Goal: Transaction & Acquisition: Purchase product/service

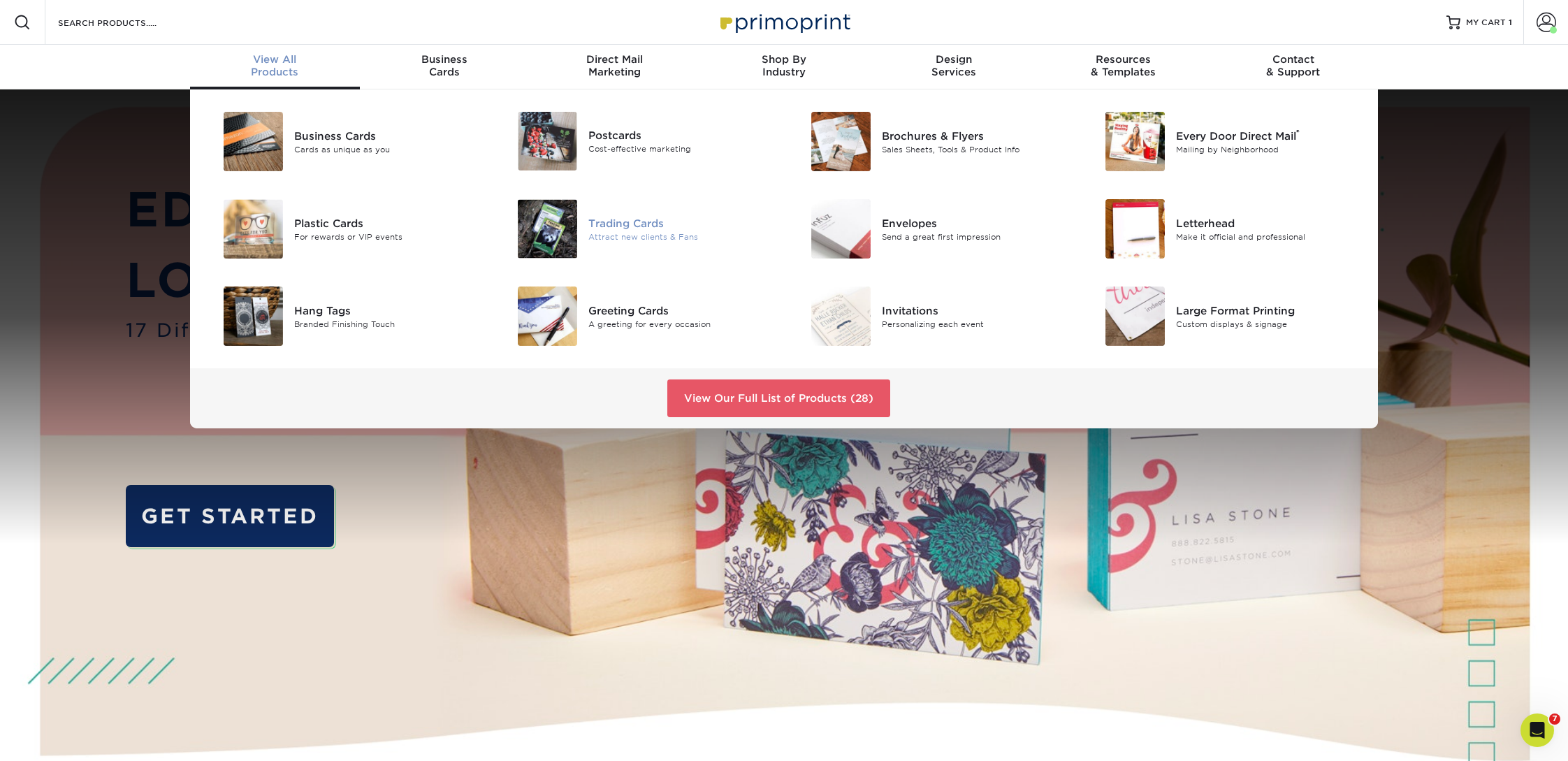
click at [620, 228] on div "Trading Cards" at bounding box center [681, 223] width 185 height 15
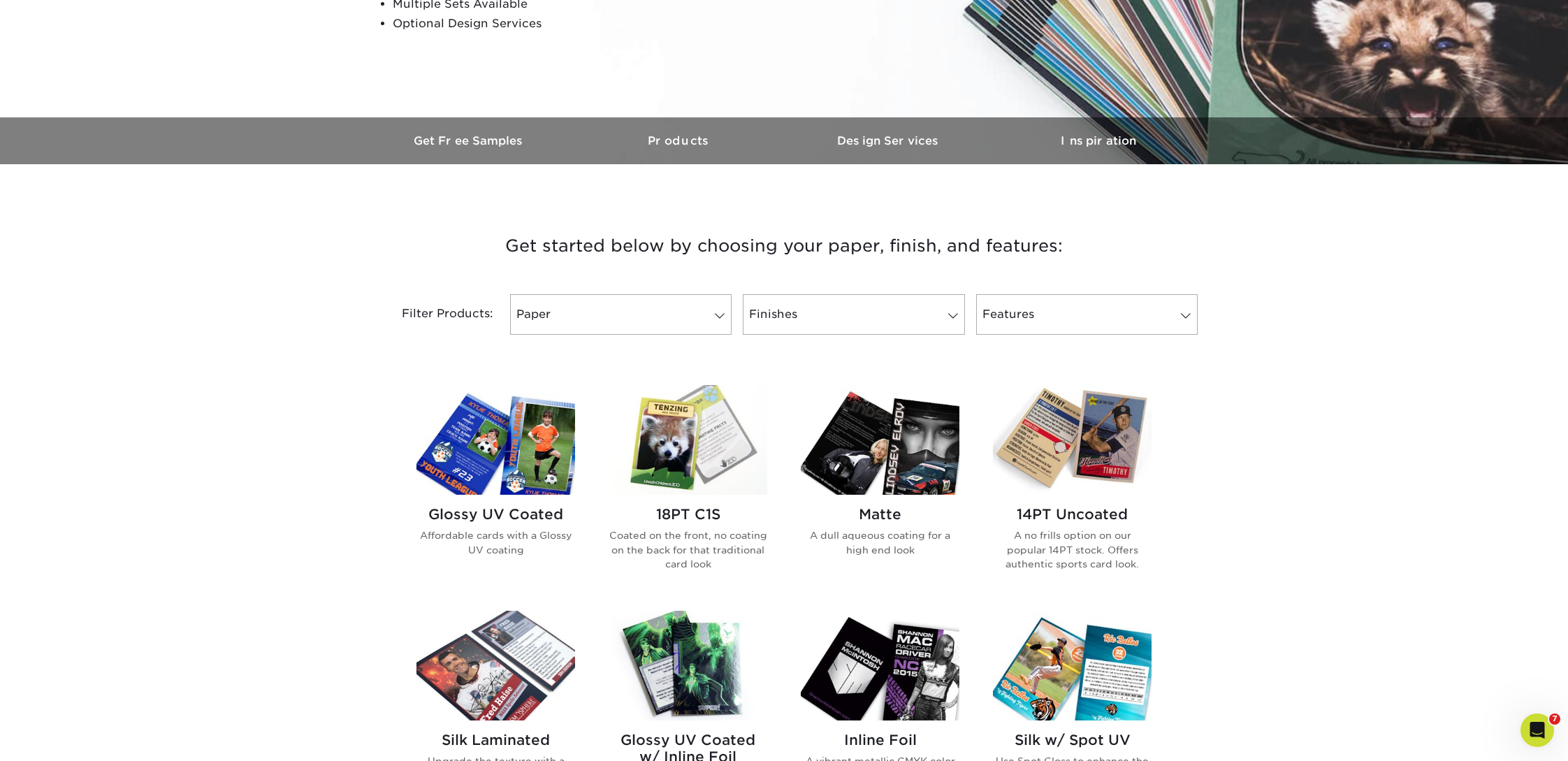
scroll to position [324, 0]
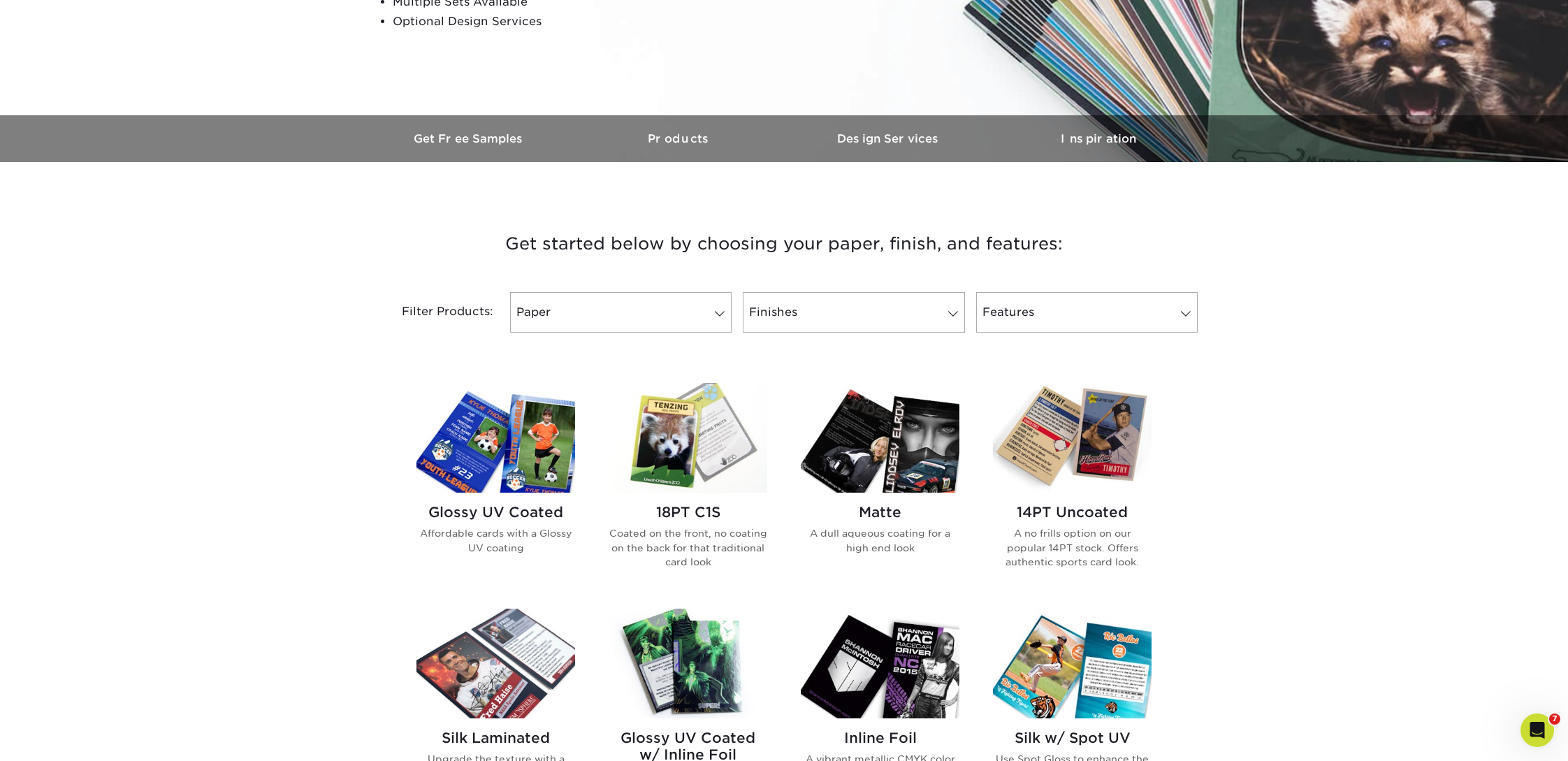
click at [1090, 413] on img at bounding box center [1072, 438] width 159 height 110
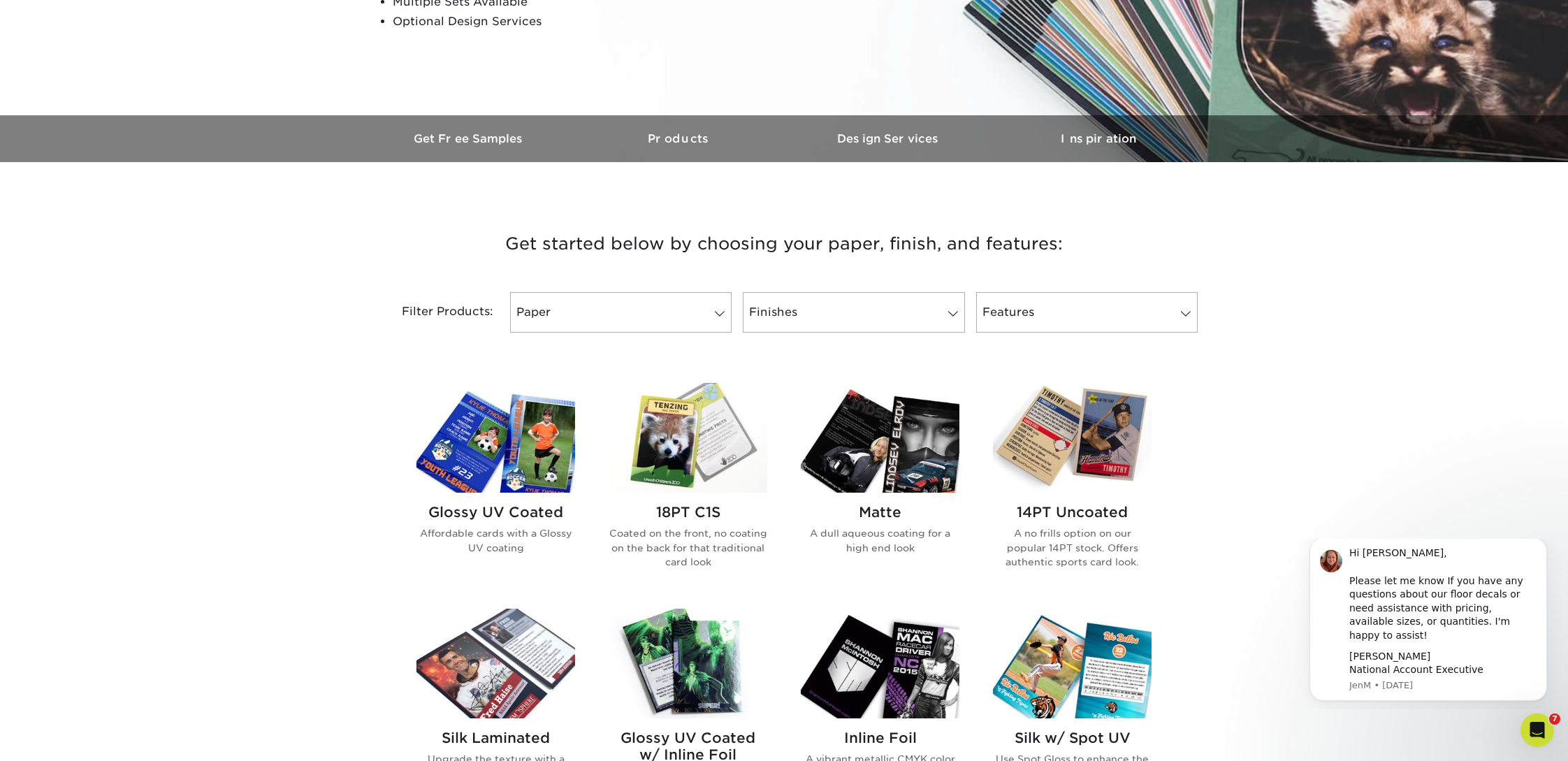
scroll to position [0, 0]
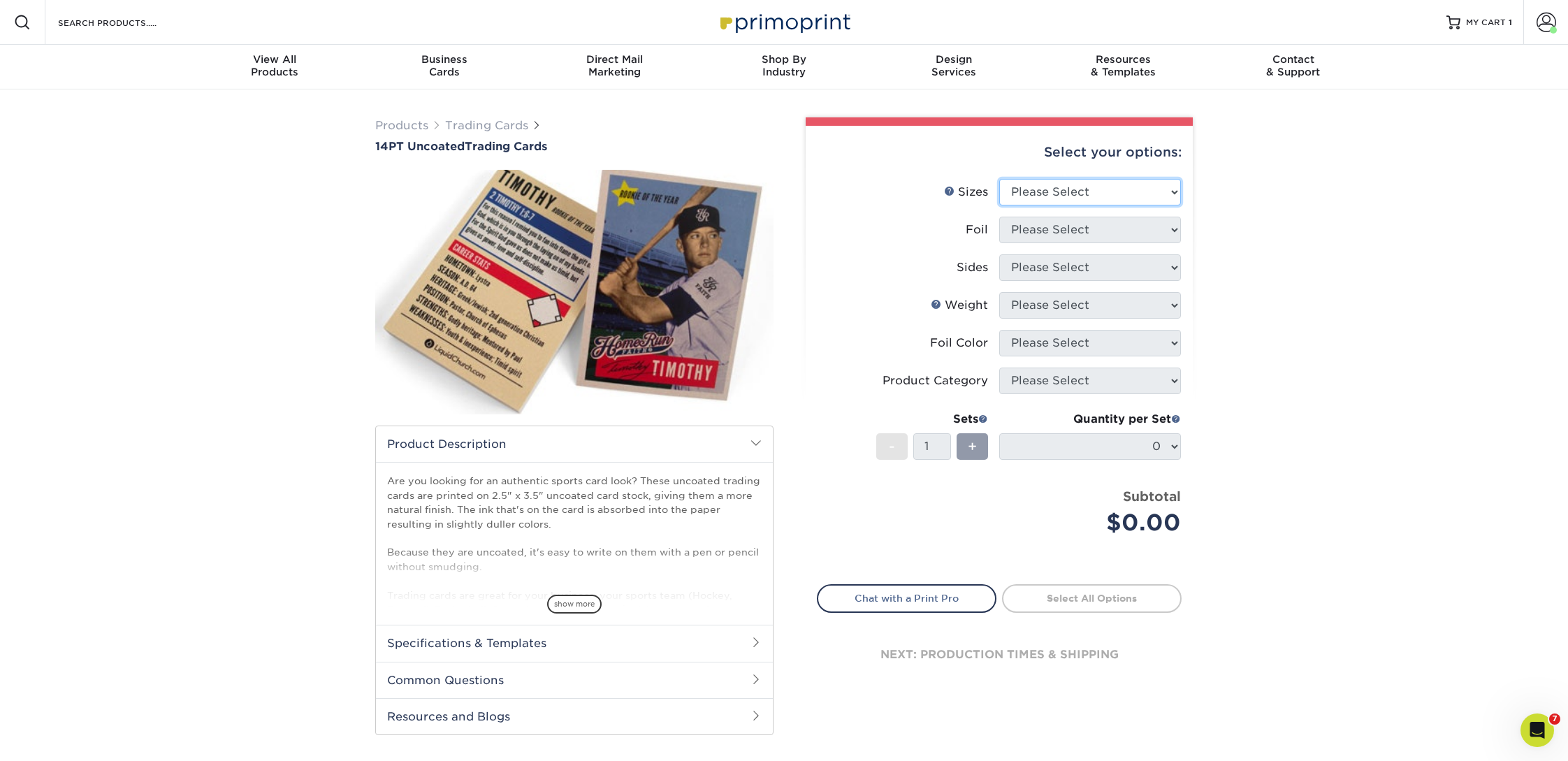
click at [1051, 191] on select "Please Select 2.5" x 3.5"" at bounding box center [1090, 192] width 181 height 27
select select "2.50x3.50"
click at [999, 179] on select "Please Select 2.5" x 3.5"" at bounding box center [1090, 192] width 181 height 27
click at [1046, 227] on select "Please Select Yes No" at bounding box center [1090, 230] width 181 height 27
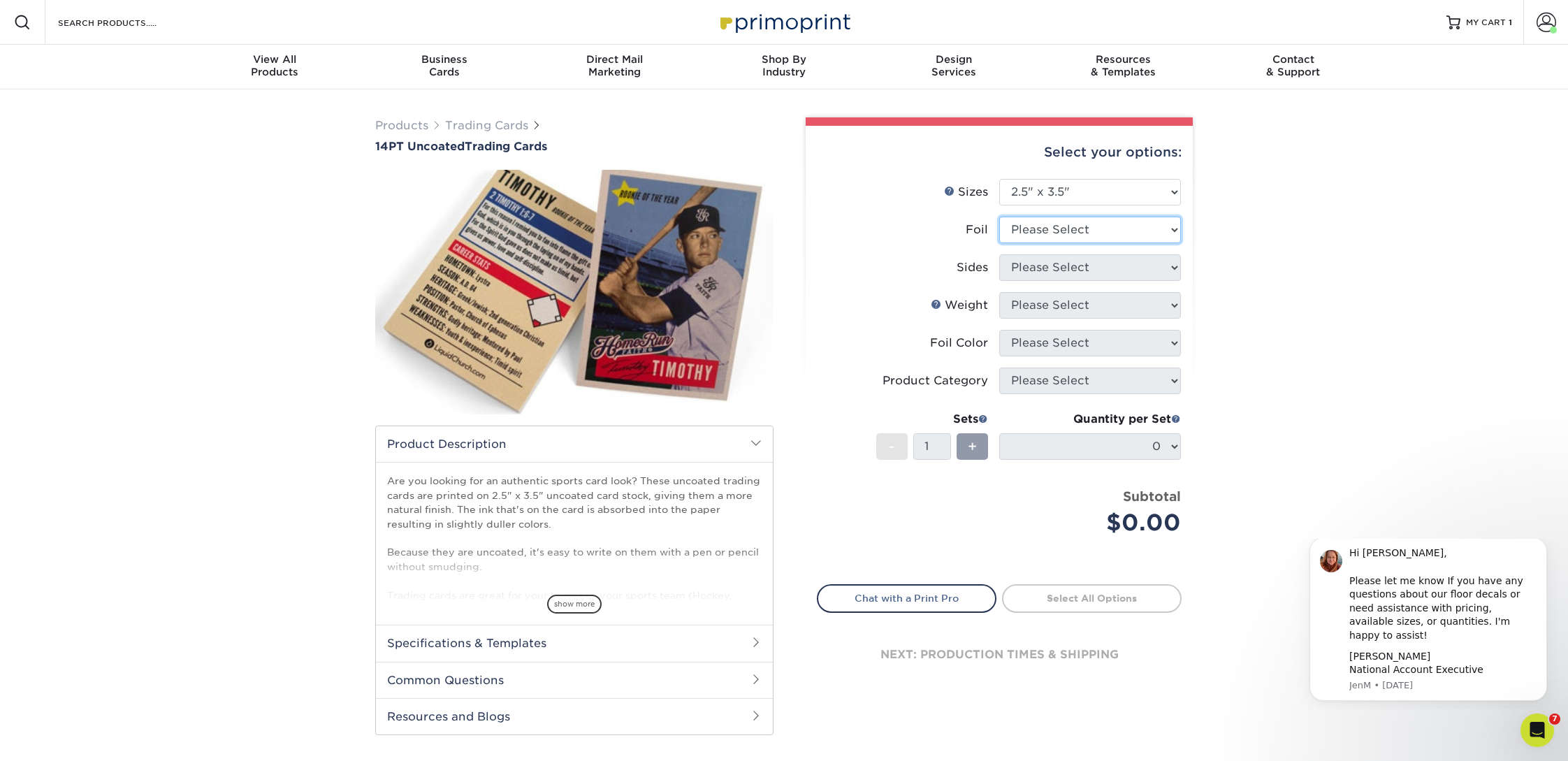
select select "0"
click at [999, 217] on select "Please Select Yes No" at bounding box center [1090, 230] width 181 height 27
click at [1028, 270] on select "Please Select Print Both Sides Print Front Only" at bounding box center [1090, 267] width 181 height 27
select select "13abbda7-1d64-4f25-8bb2-c179b224825d"
click at [999, 254] on select "Please Select Print Both Sides Print Front Only" at bounding box center [1090, 267] width 181 height 27
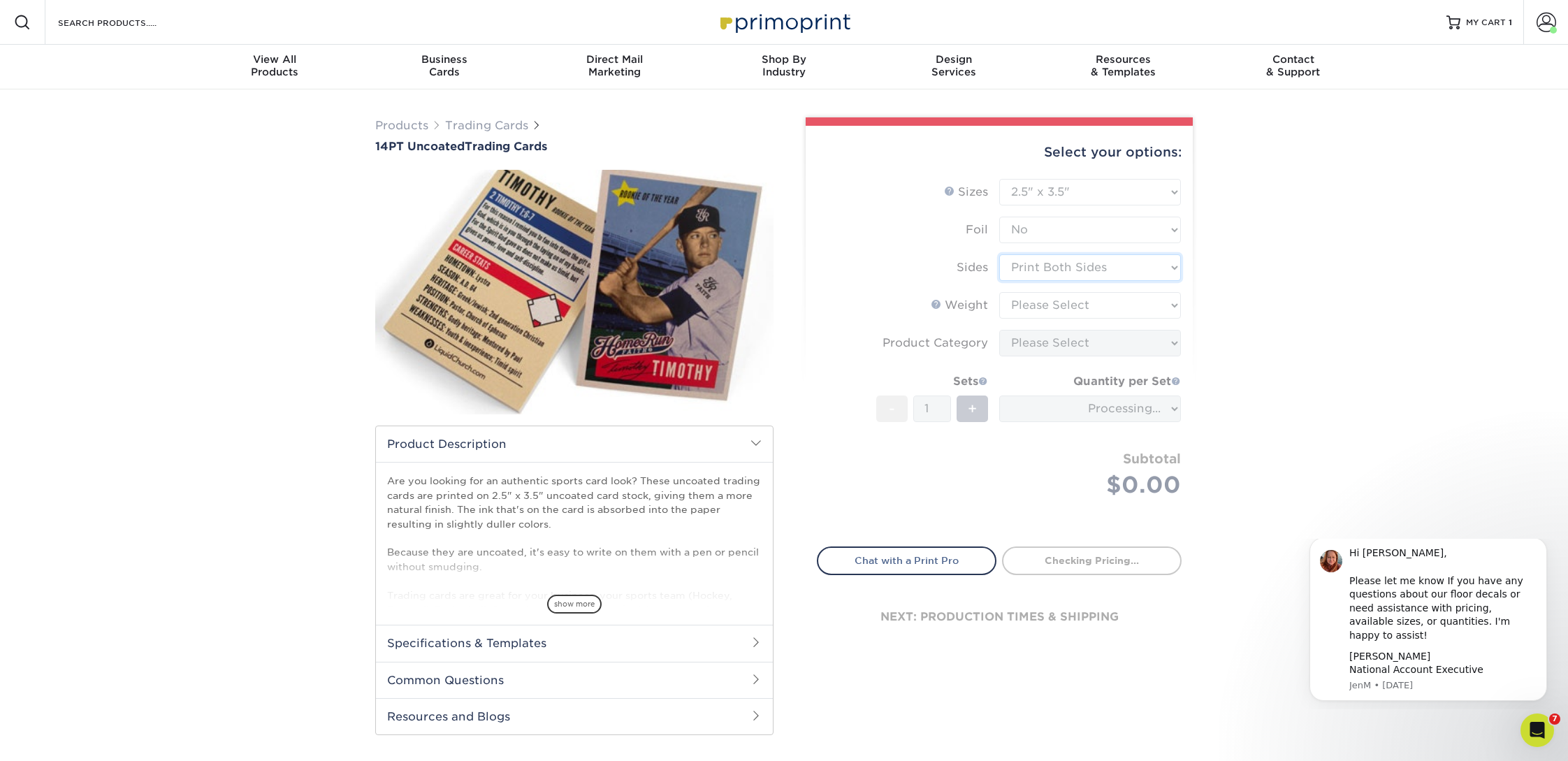
type input "ec98d637-a6ac-492a-96bb-5d0cd28c718d"
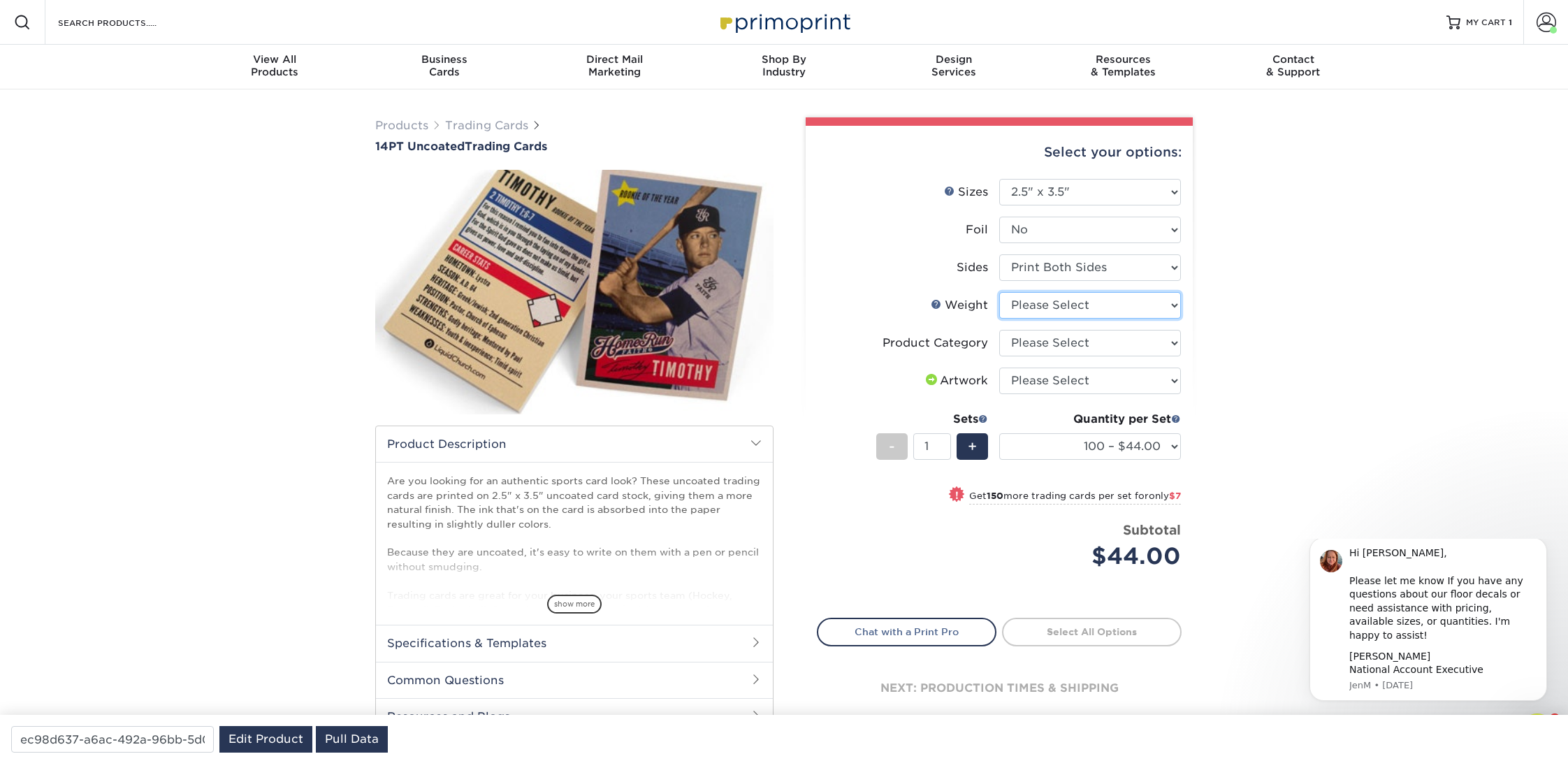
click at [1032, 302] on select "Please Select 14PT Uncoated" at bounding box center [1090, 305] width 181 height 27
select select "14PT Uncoated"
click at [999, 292] on select "Please Select 14PT Uncoated" at bounding box center [1090, 305] width 181 height 27
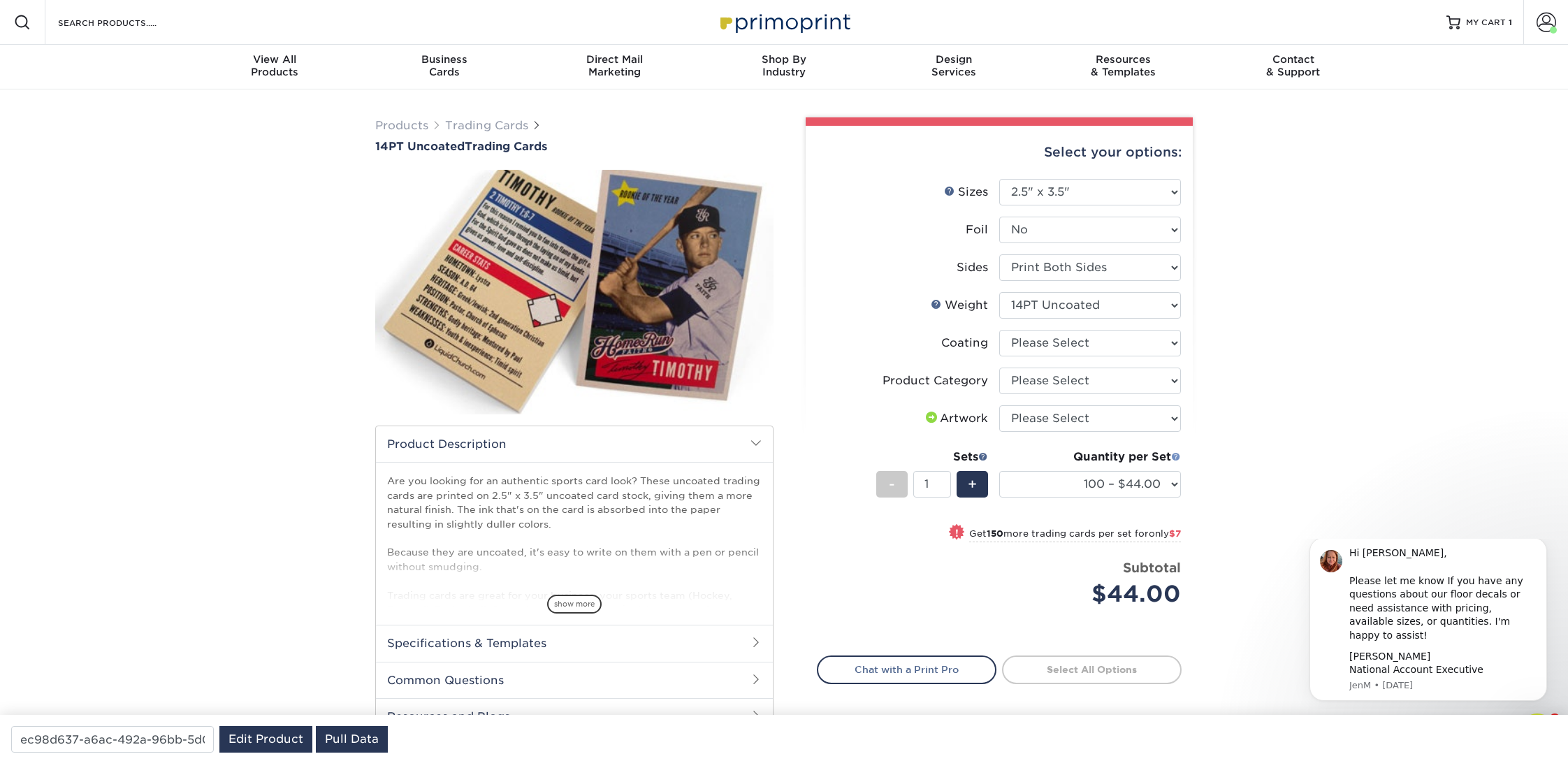
click at [1177, 455] on span at bounding box center [1176, 457] width 10 height 10
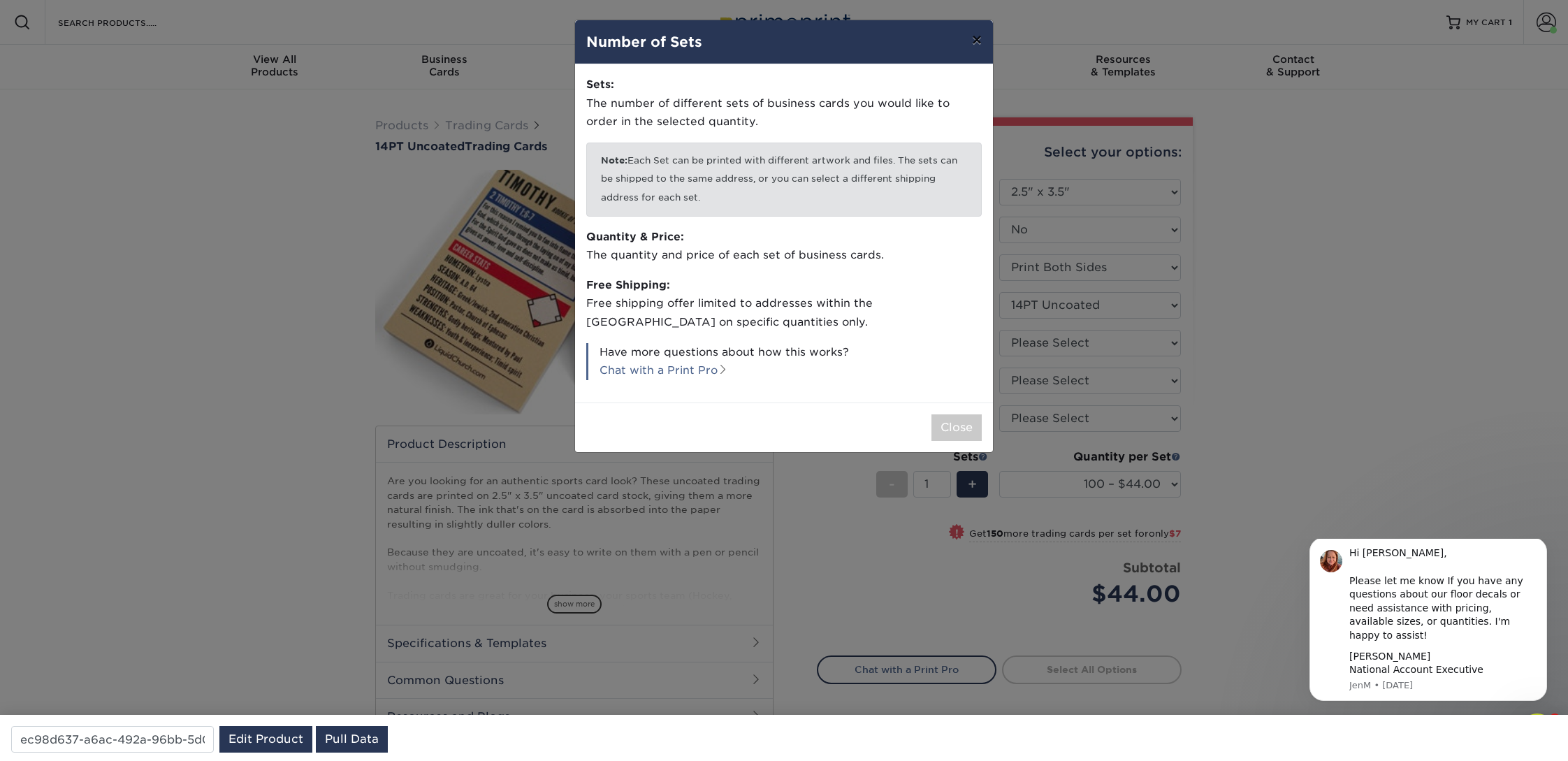
click at [976, 46] on button "×" at bounding box center [977, 40] width 32 height 39
